Goal: Navigation & Orientation: Find specific page/section

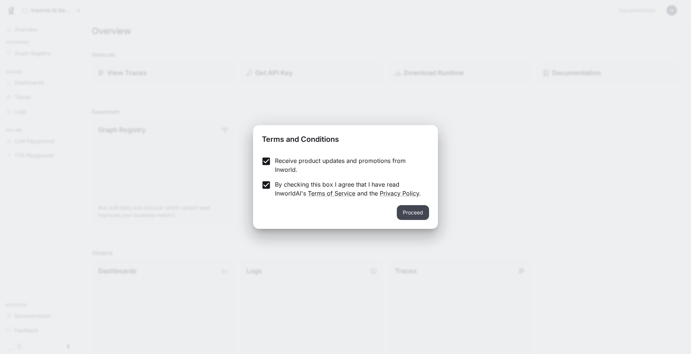
click at [421, 212] on button "Proceed" at bounding box center [413, 212] width 32 height 15
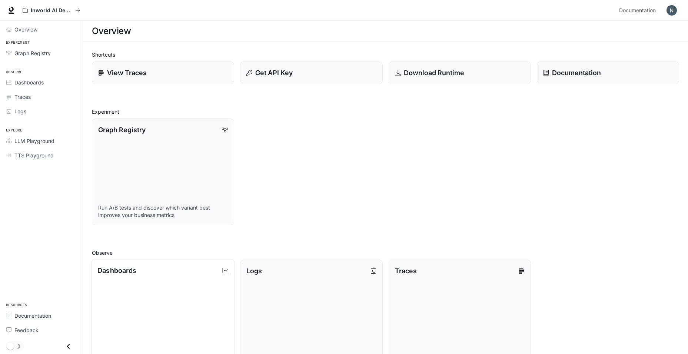
click at [222, 279] on link "Dashboards View and analyze your workspace metrics" at bounding box center [163, 313] width 144 height 108
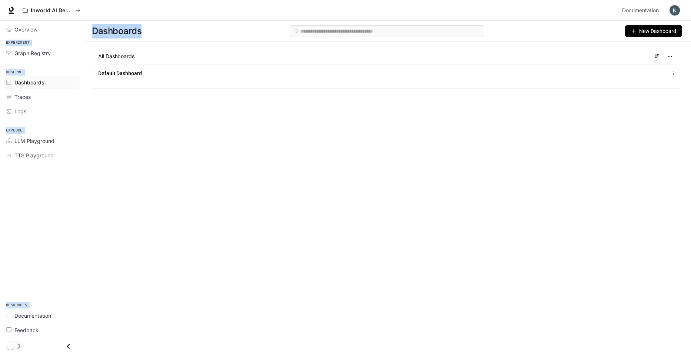
drag, startPoint x: 228, startPoint y: 90, endPoint x: -19, endPoint y: 336, distance: 348.3
click at [621, 0] on html "Skip to main content Inworld AI Demos Documentation Documentation Portal Overvi…" at bounding box center [345, 177] width 691 height 354
drag, startPoint x: -19, startPoint y: 336, endPoint x: 669, endPoint y: -27, distance: 777.8
